Goal: Task Accomplishment & Management: Manage account settings

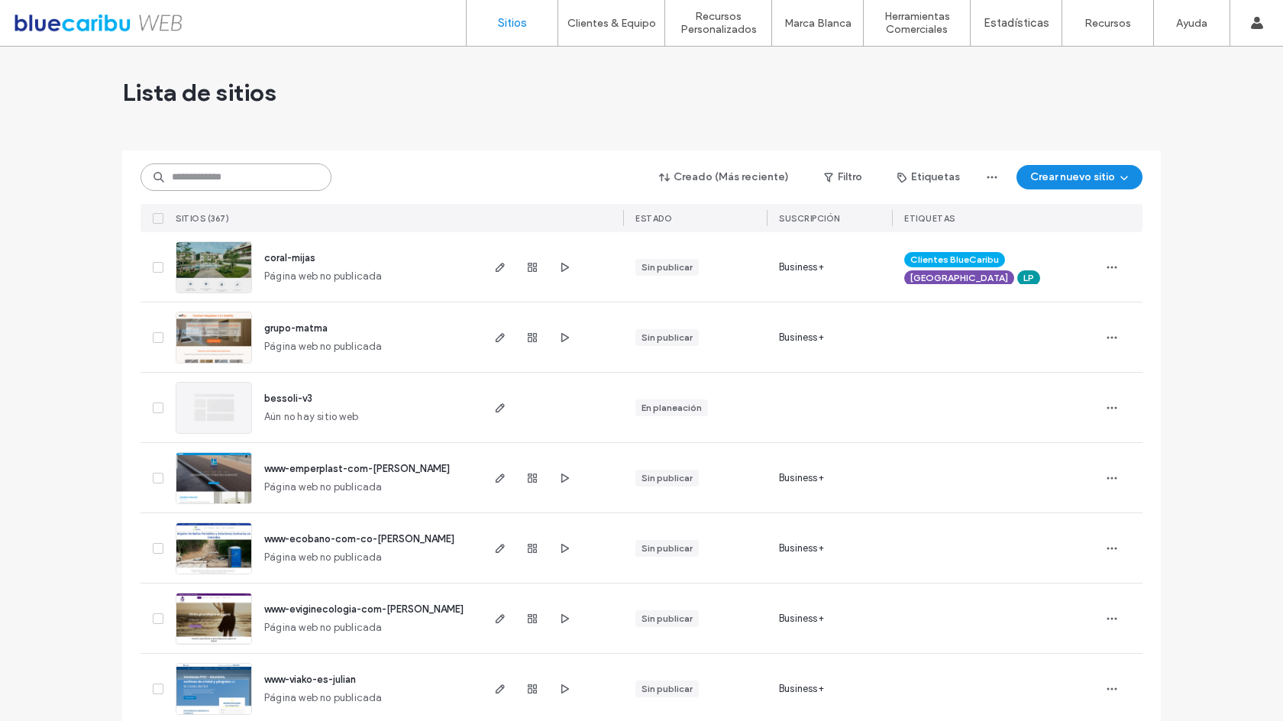
click at [270, 182] on input at bounding box center [235, 176] width 191 height 27
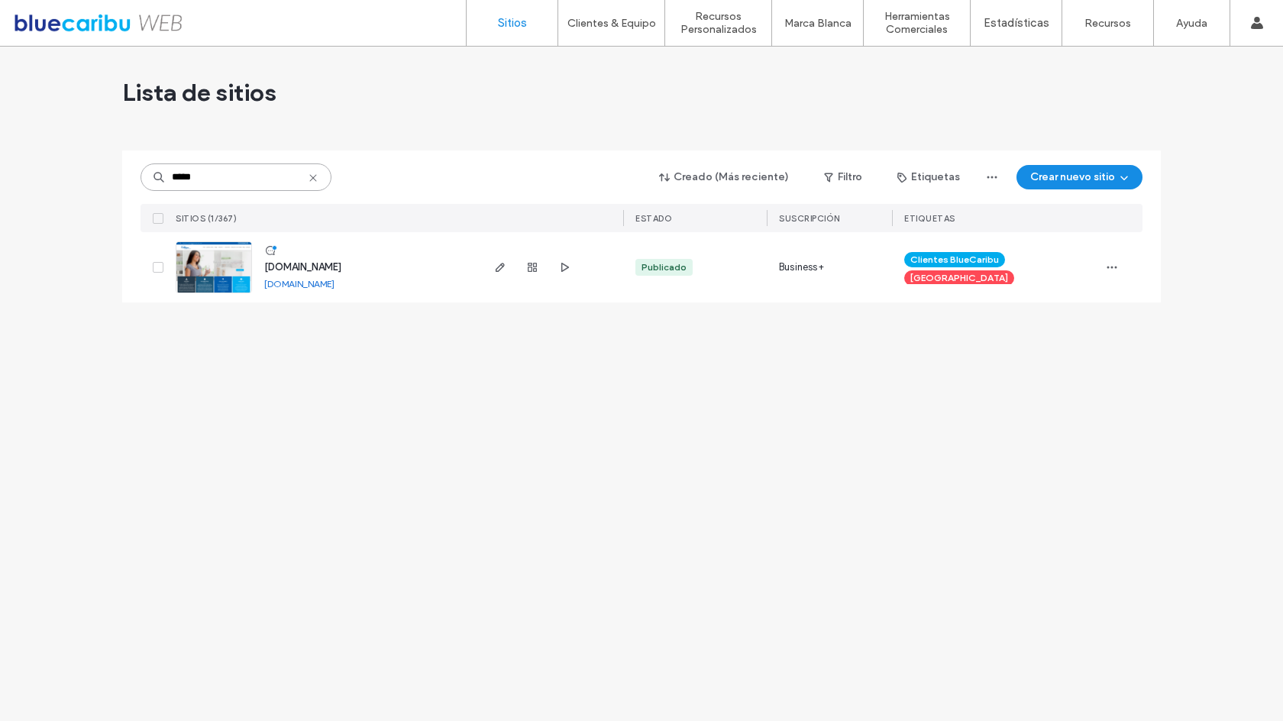
type input "*****"
click at [341, 265] on span "[DOMAIN_NAME]" at bounding box center [302, 266] width 77 height 11
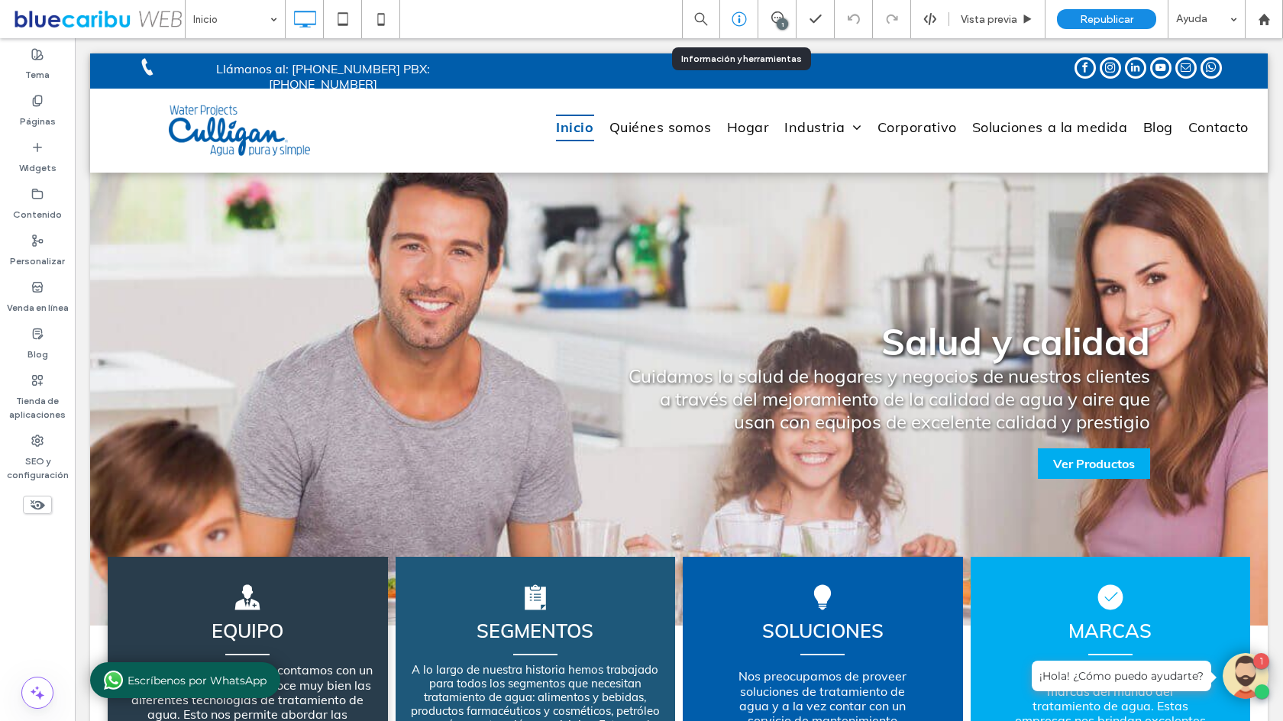
click at [738, 17] on icon at bounding box center [738, 18] width 15 height 15
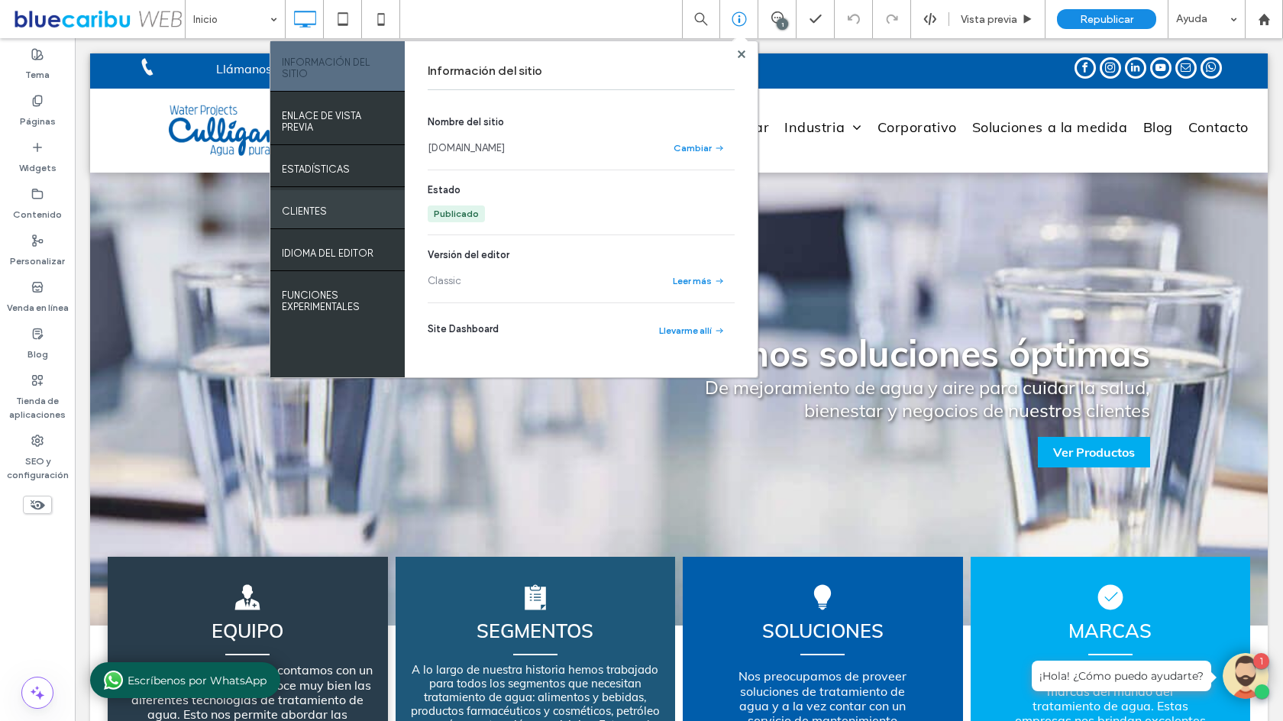
click at [347, 204] on div "Clientes" at bounding box center [337, 209] width 134 height 38
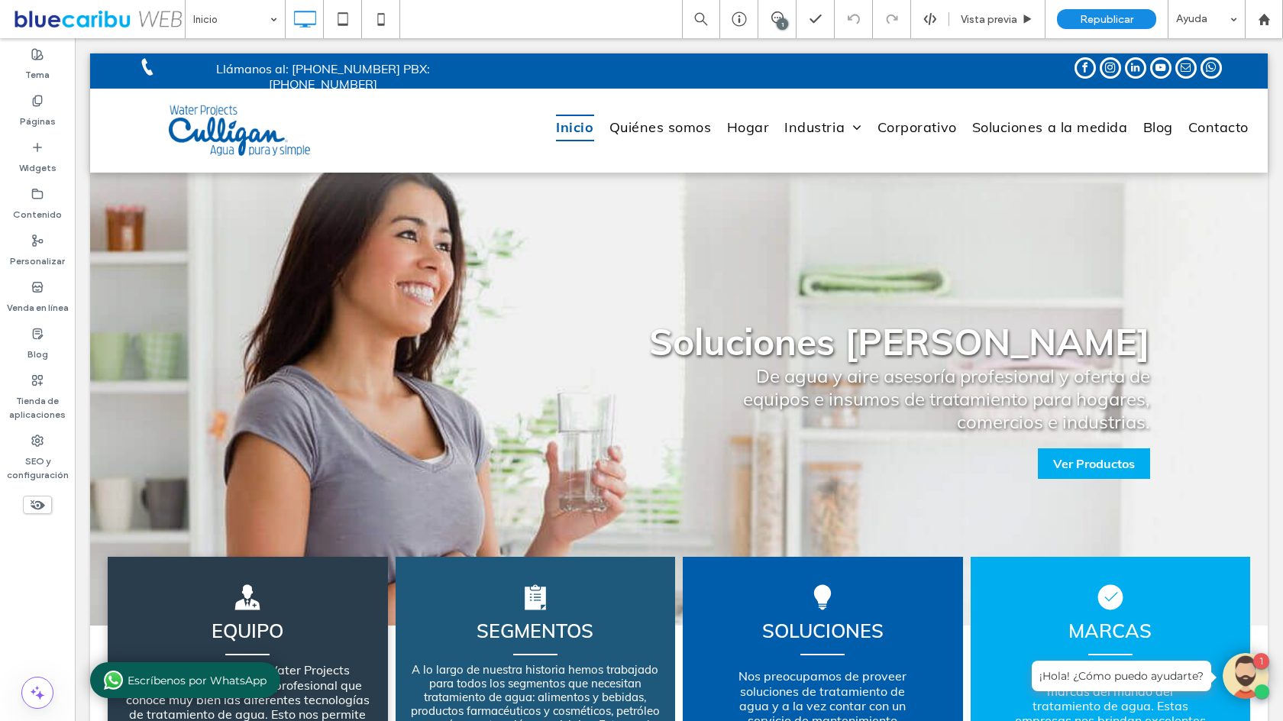
click at [53, 12] on span at bounding box center [97, 19] width 173 height 31
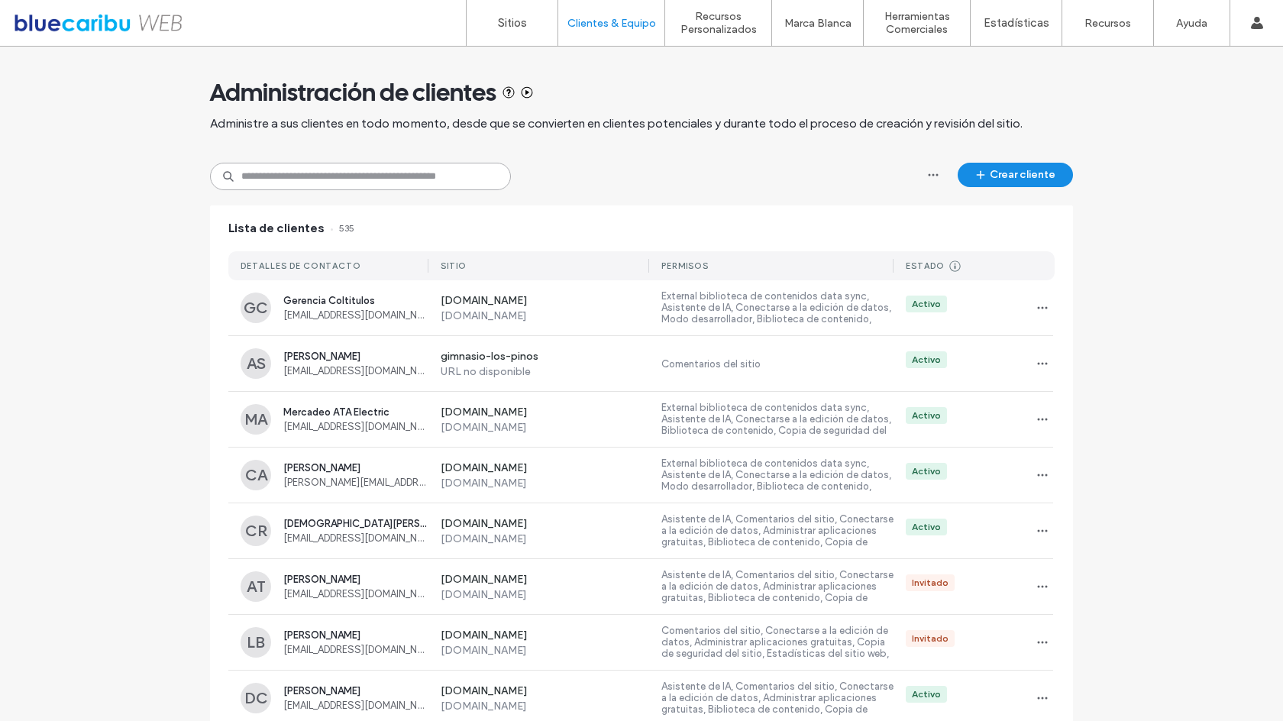
click at [293, 174] on input at bounding box center [360, 176] width 301 height 27
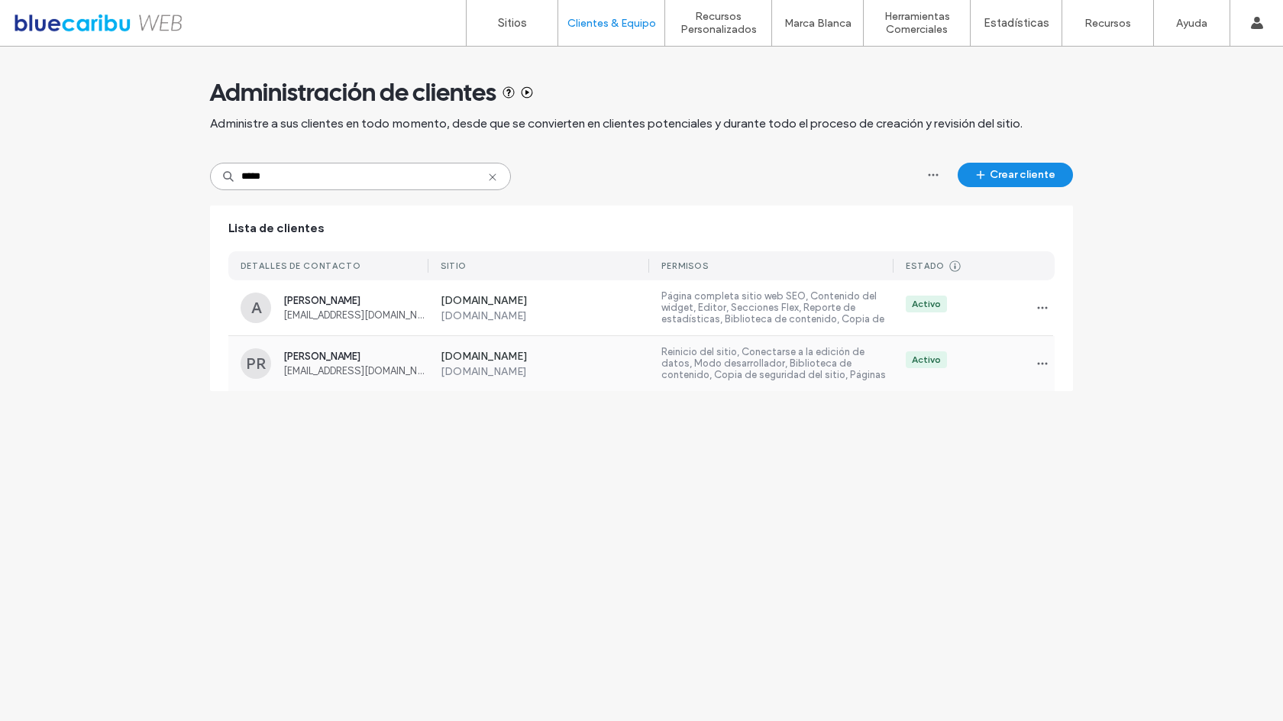
type input "*****"
click at [367, 348] on div "PR Paúl Redrovan predrovan@waterprojects-ec.com" at bounding box center [335, 363] width 188 height 31
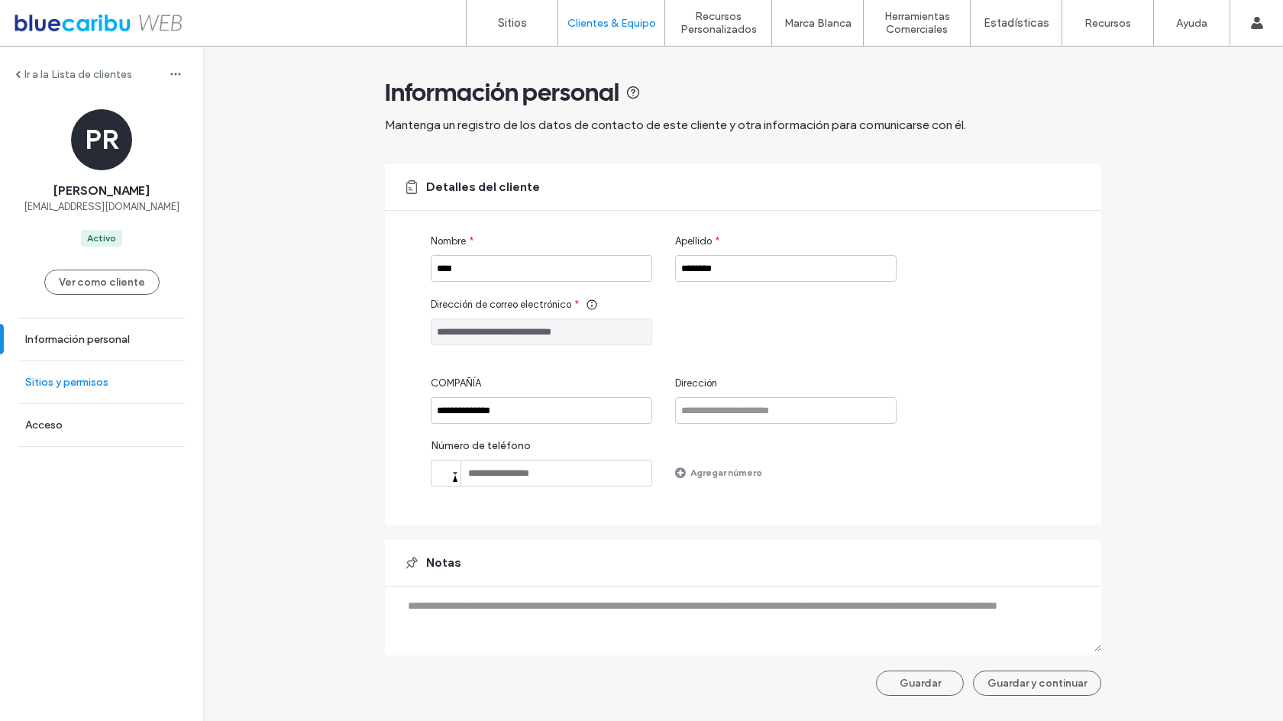
click at [111, 378] on link "Sitios y permisos" at bounding box center [101, 382] width 203 height 42
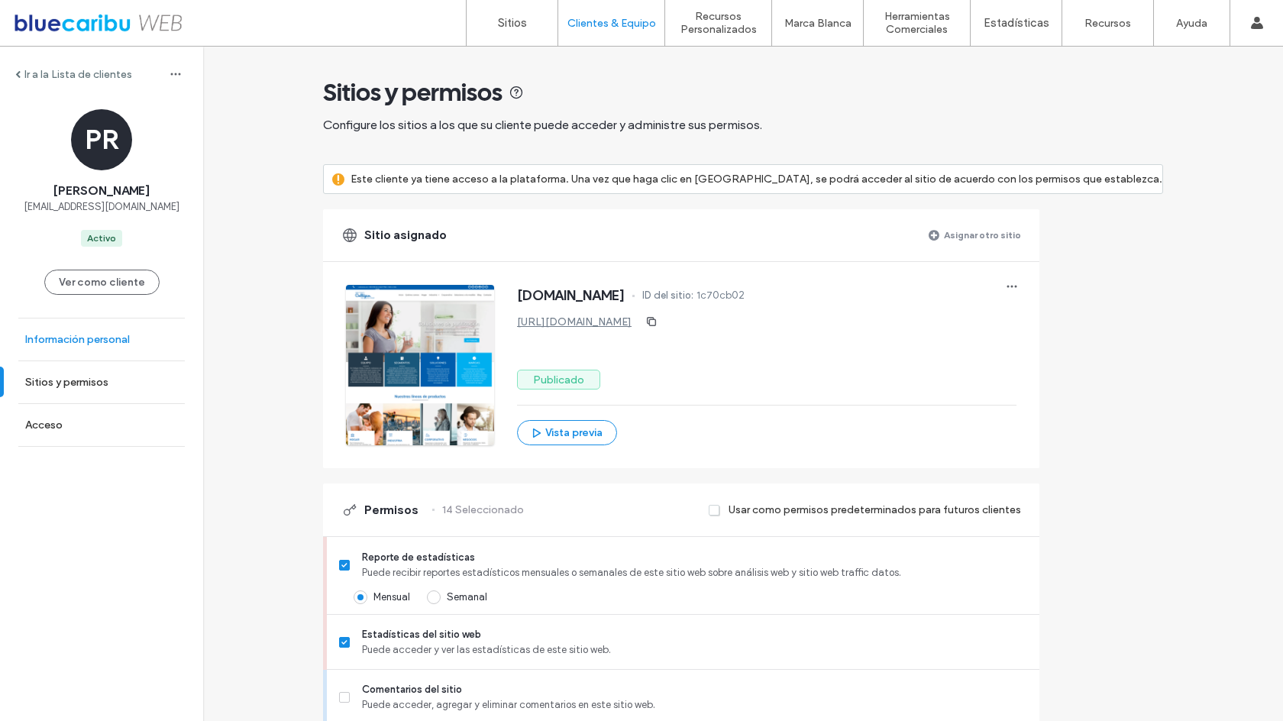
click at [124, 337] on label "Información personal" at bounding box center [77, 339] width 105 height 13
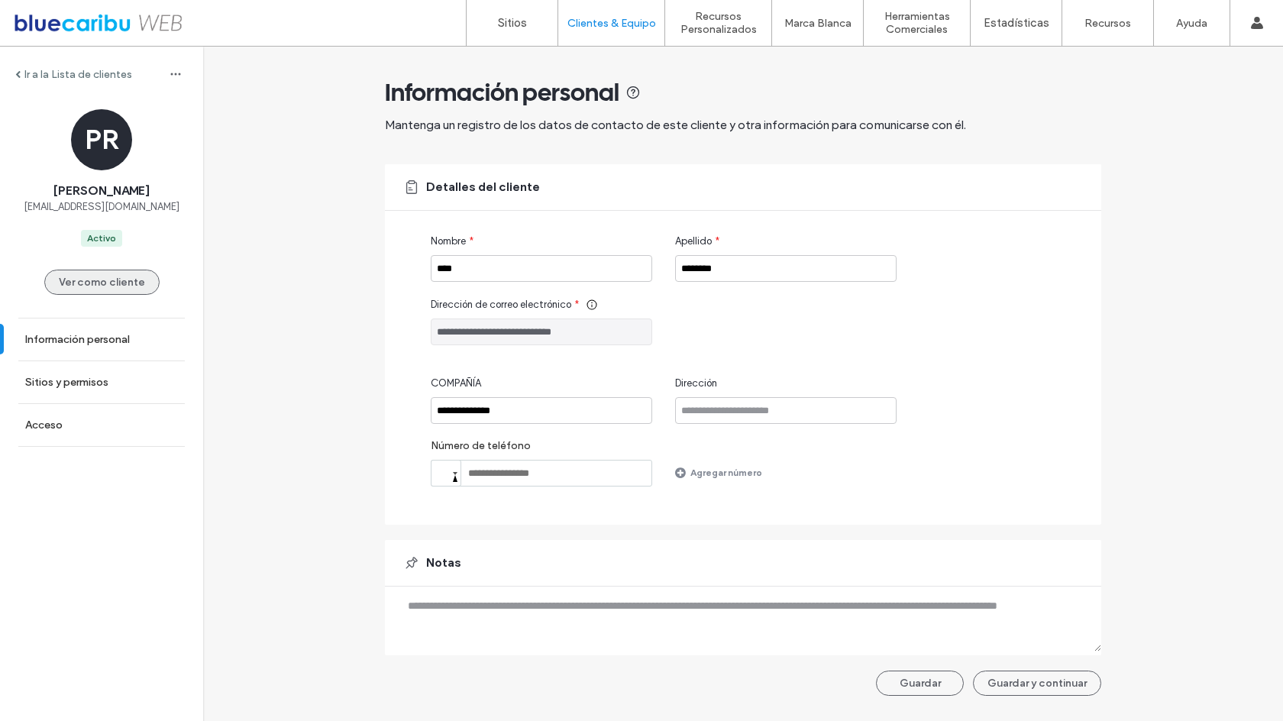
click at [134, 278] on button "Ver como cliente" at bounding box center [101, 282] width 115 height 25
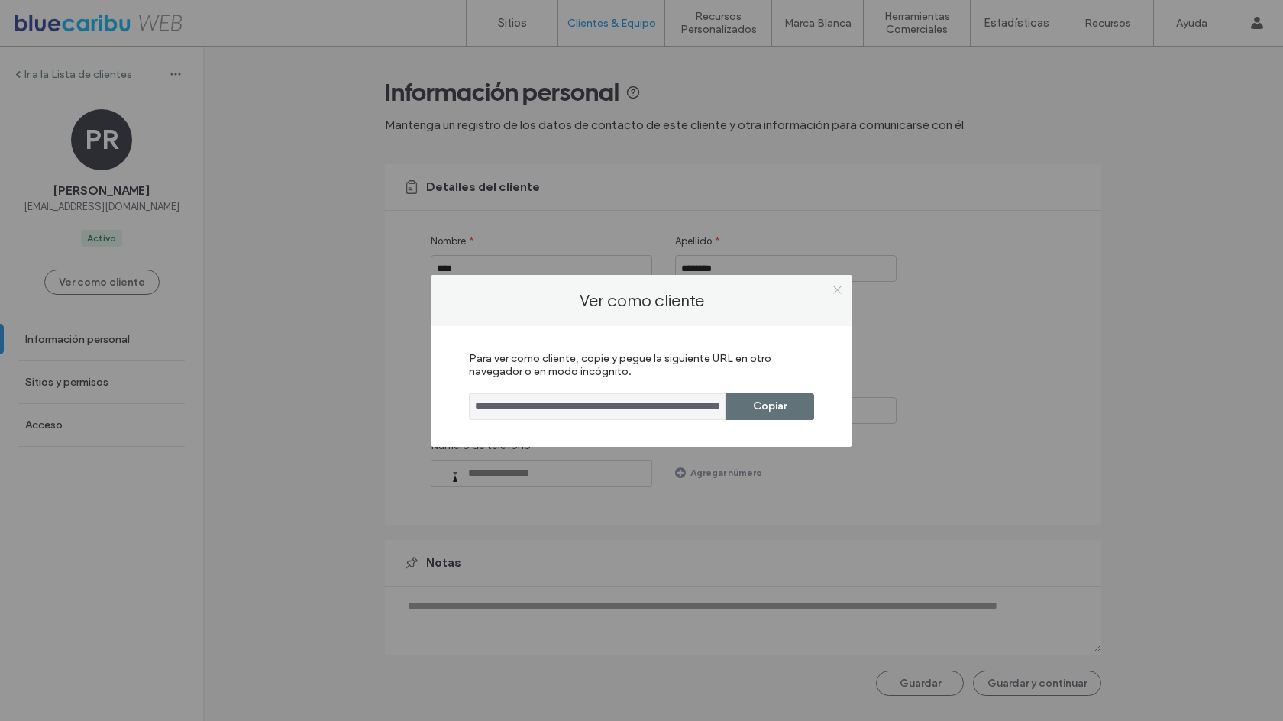
click at [836, 289] on use at bounding box center [837, 290] width 8 height 8
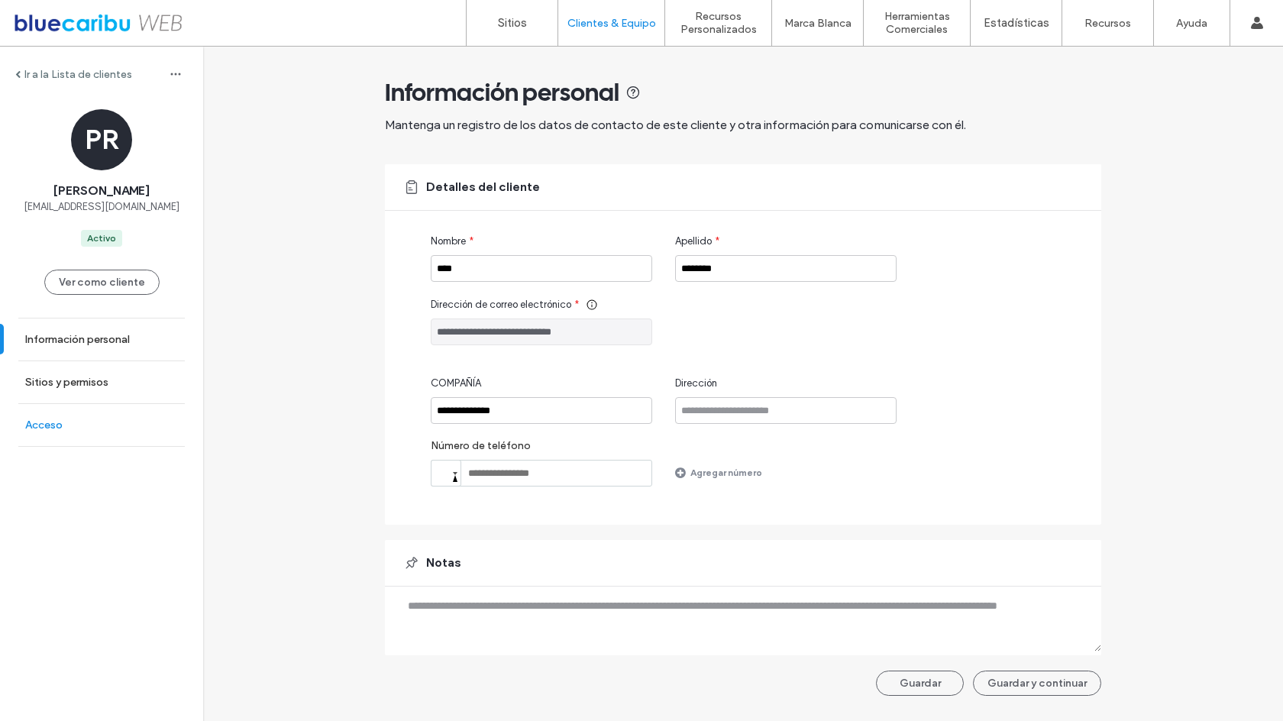
click at [117, 419] on link "Acceso" at bounding box center [101, 425] width 203 height 42
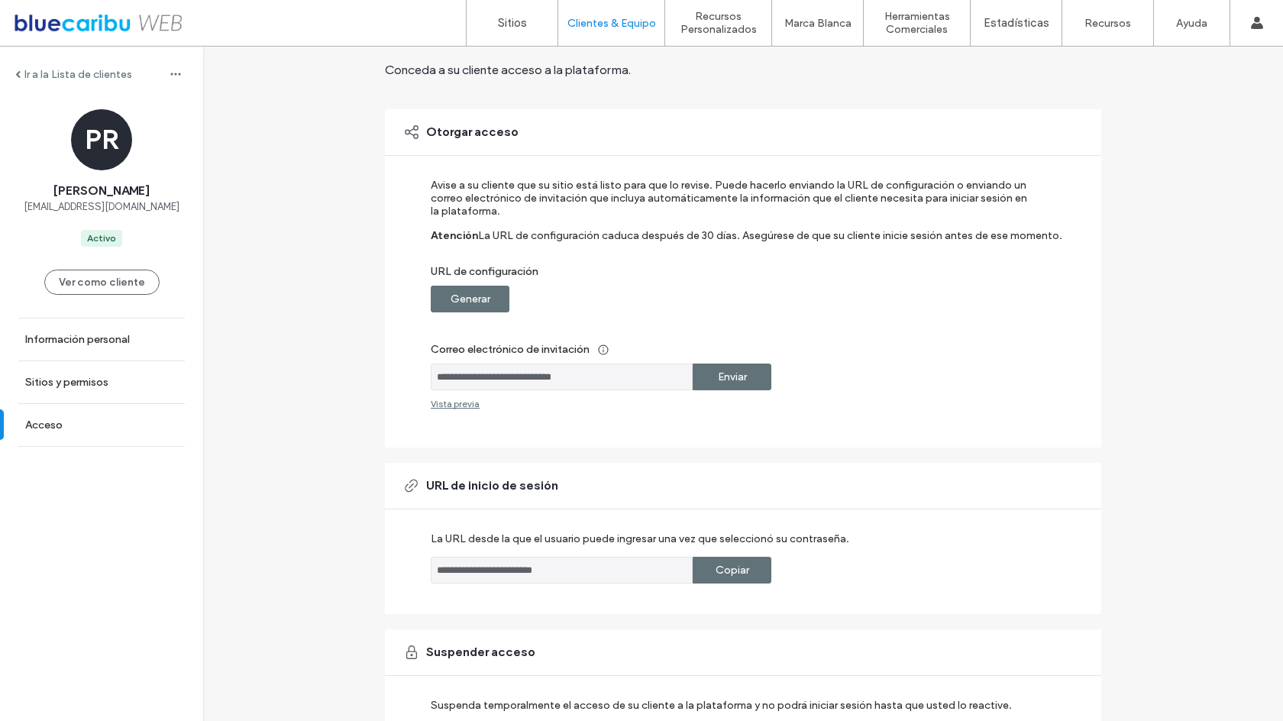
scroll to position [36, 0]
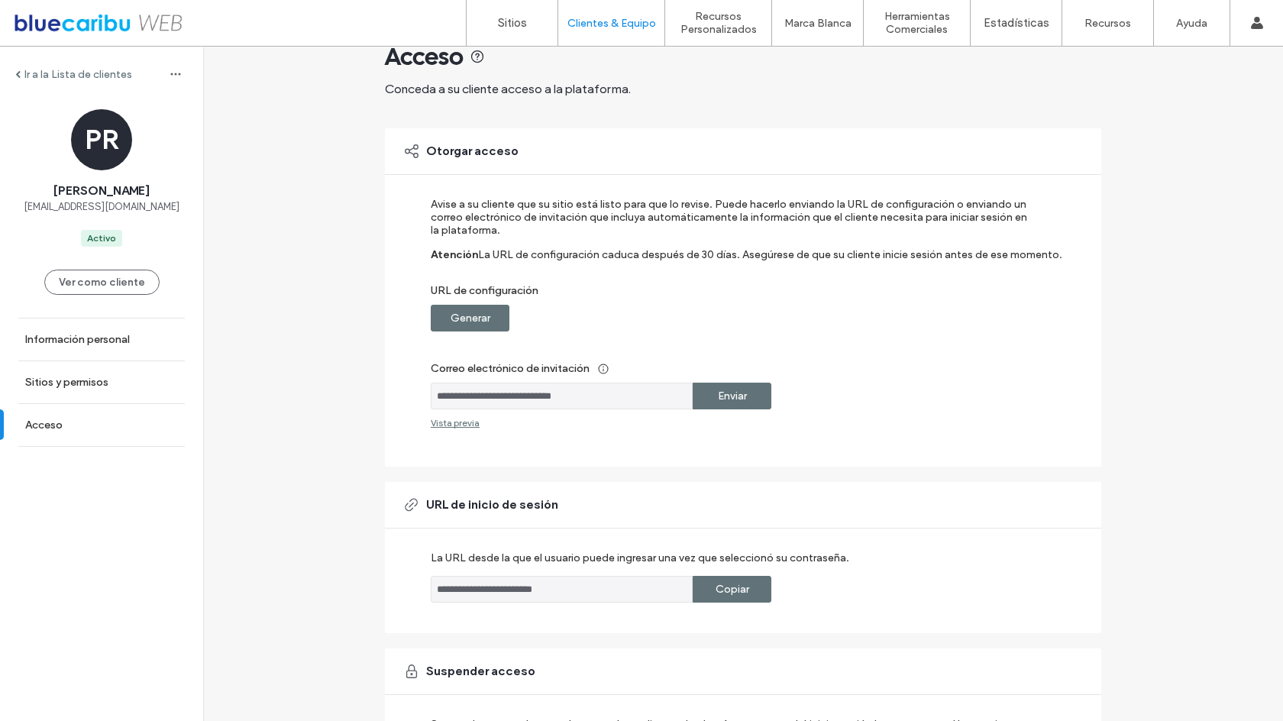
click at [480, 317] on label "Generar" at bounding box center [470, 318] width 40 height 28
click at [462, 422] on div "Vista previa" at bounding box center [455, 422] width 49 height 11
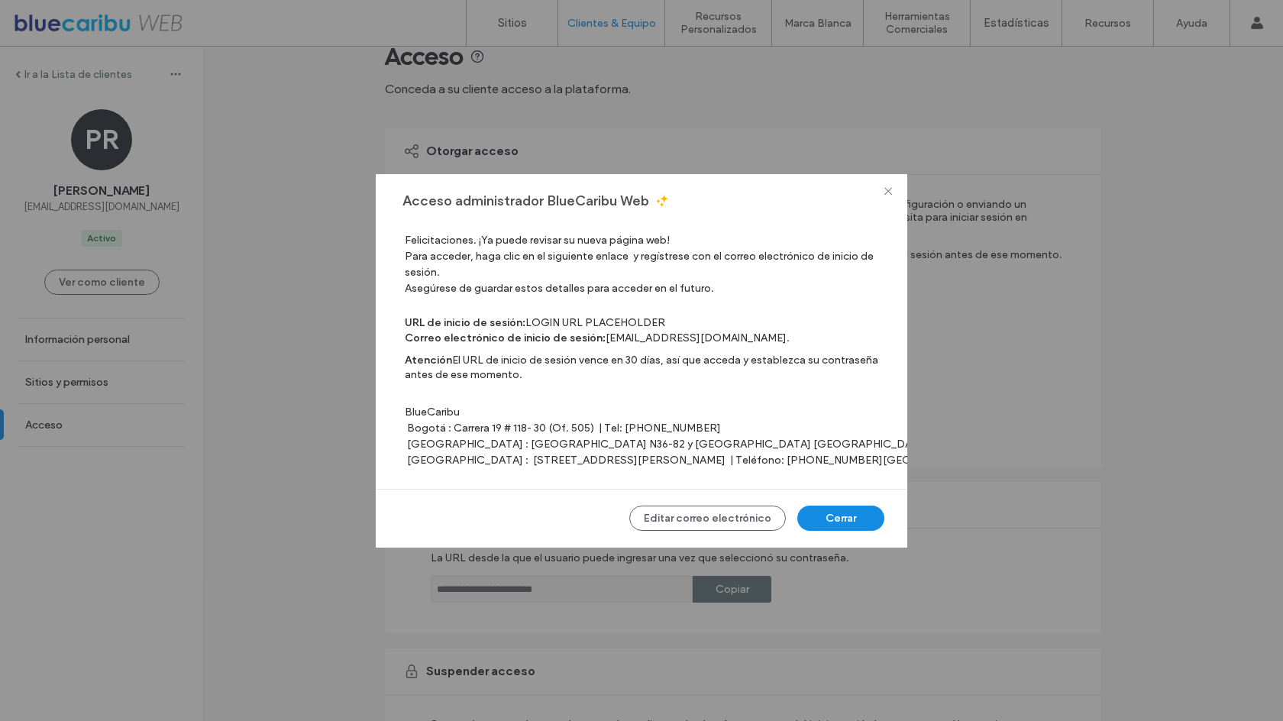
scroll to position [57, 0]
click at [834, 512] on button "Cerrar" at bounding box center [840, 517] width 87 height 25
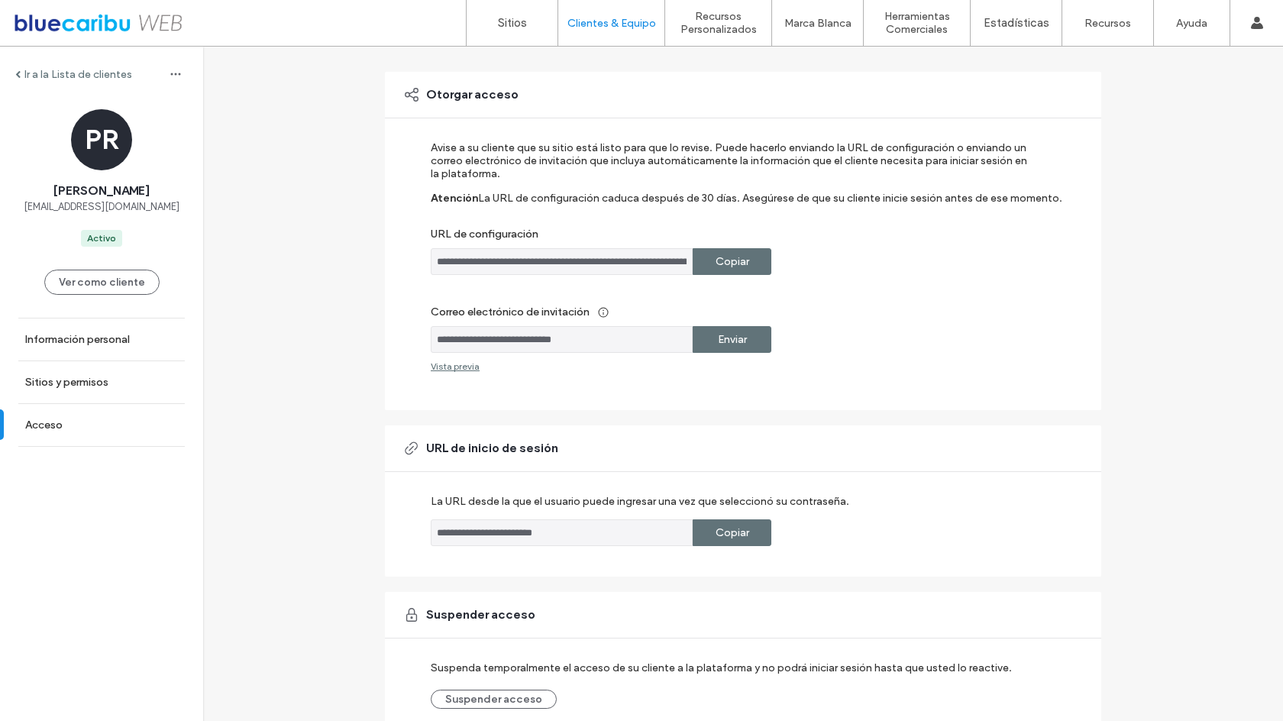
scroll to position [0, 0]
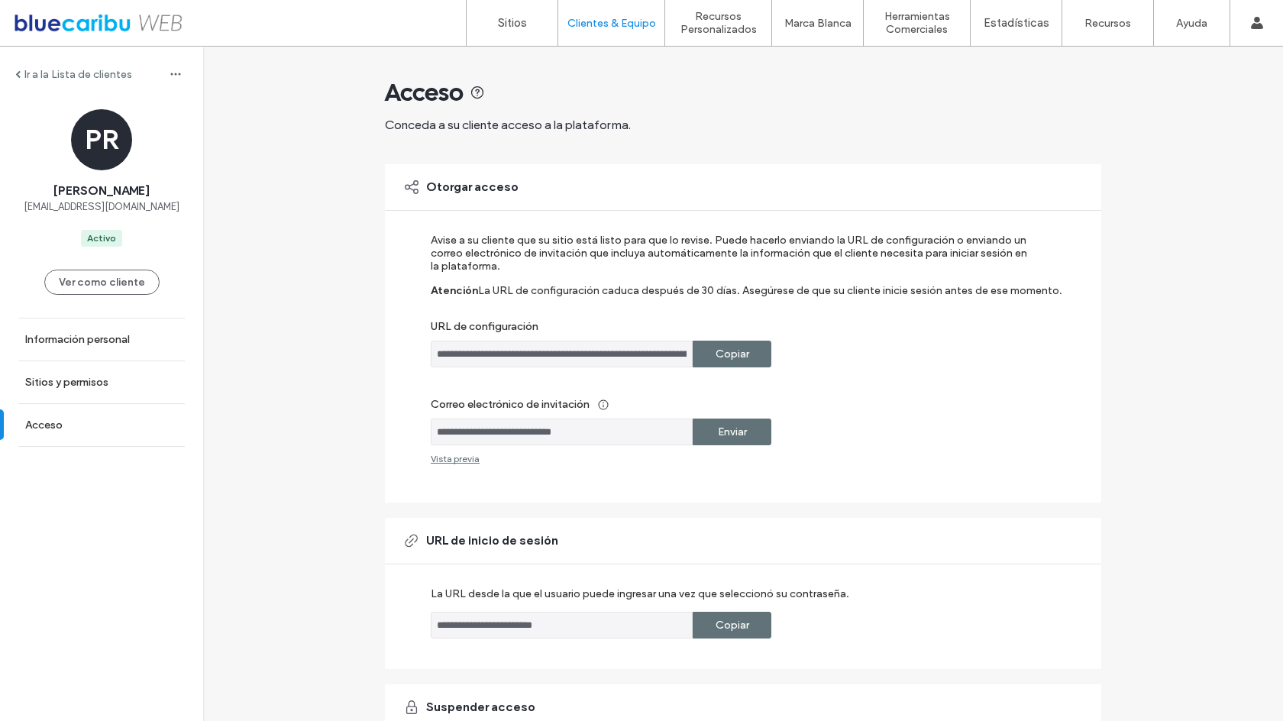
click at [715, 625] on label "Copiar" at bounding box center [732, 625] width 34 height 28
